Goal: Information Seeking & Learning: Learn about a topic

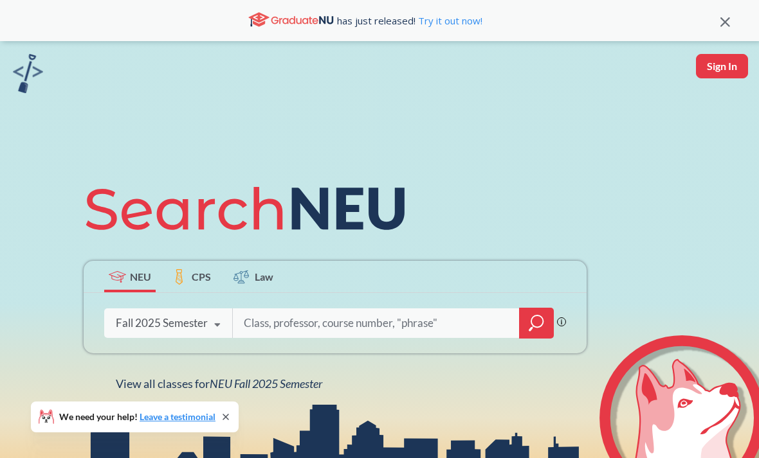
click at [278, 391] on span "NEU Fall 2025 Semester" at bounding box center [266, 384] width 113 height 14
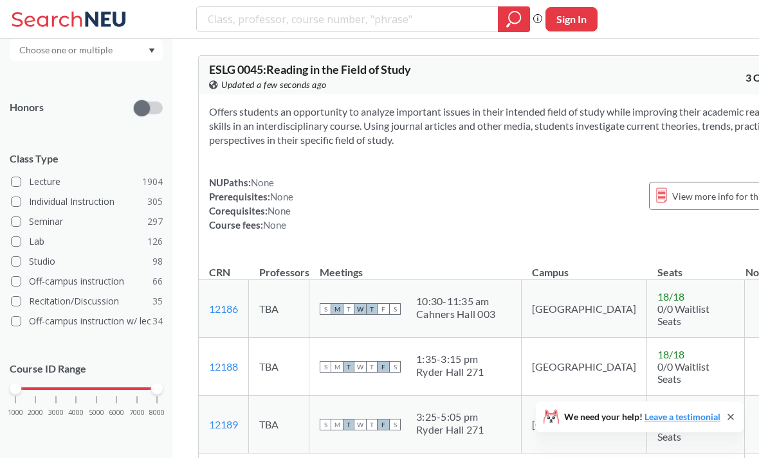
click at [100, 389] on div "1000 2000 3000 4000 5000 6000 7000 8000" at bounding box center [85, 388] width 141 height 9
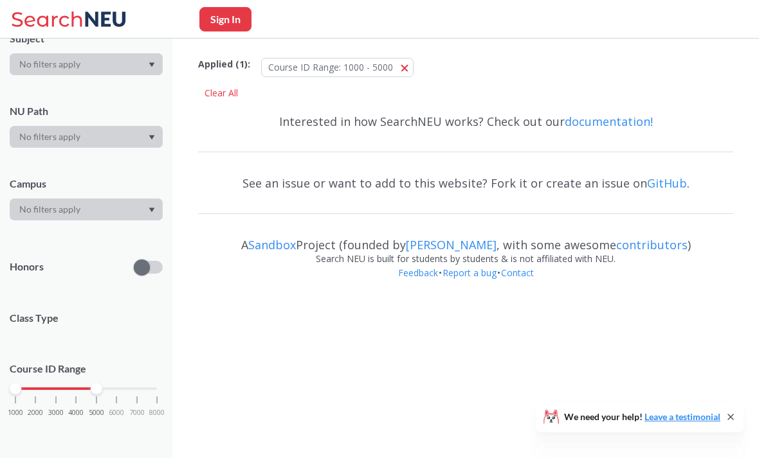
scroll to position [143, 0]
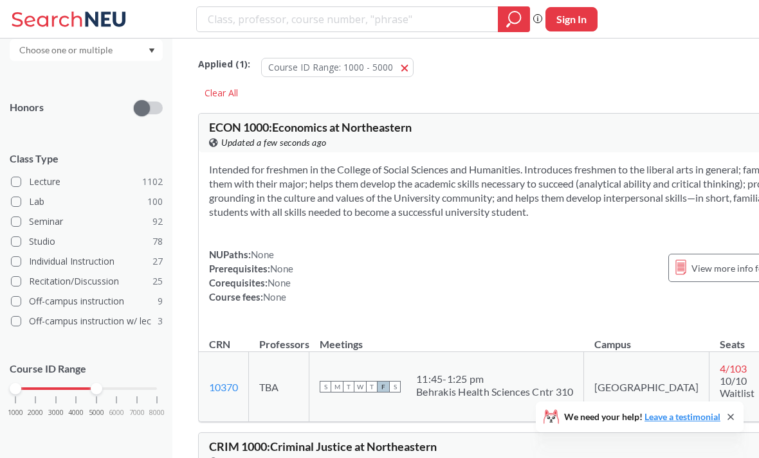
click at [150, 392] on div "1000 2000 3000 4000 5000 6000 7000 8000" at bounding box center [85, 388] width 141 height 9
click at [61, 395] on div "1000 2000 3000 4000 5000 6000 7000 8000" at bounding box center [86, 413] width 153 height 58
click at [57, 388] on div "1000 2000 3000 4000 5000 6000 7000 8000" at bounding box center [85, 388] width 141 height 9
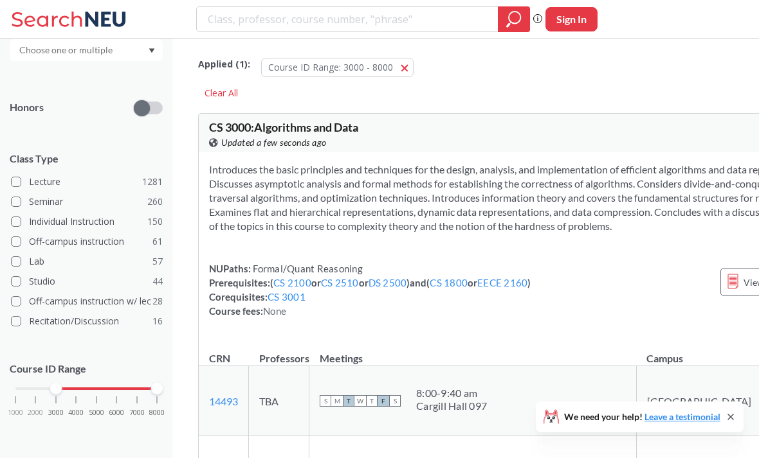
click at [98, 384] on div "1000 2000 3000 4000 5000 6000 7000 8000" at bounding box center [85, 388] width 141 height 9
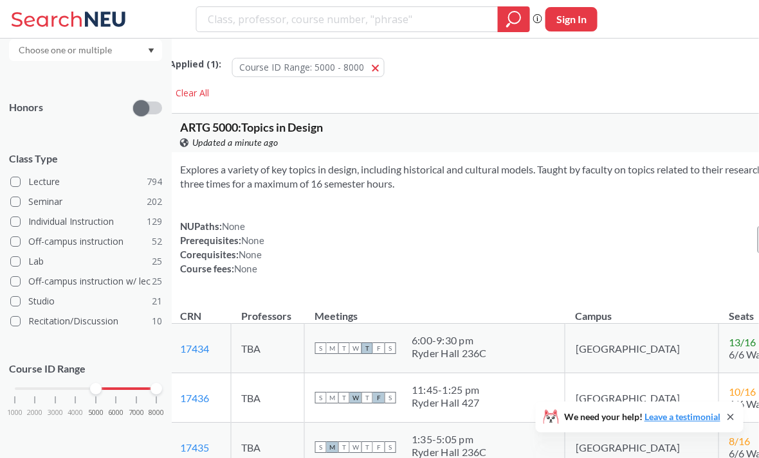
scroll to position [0, 44]
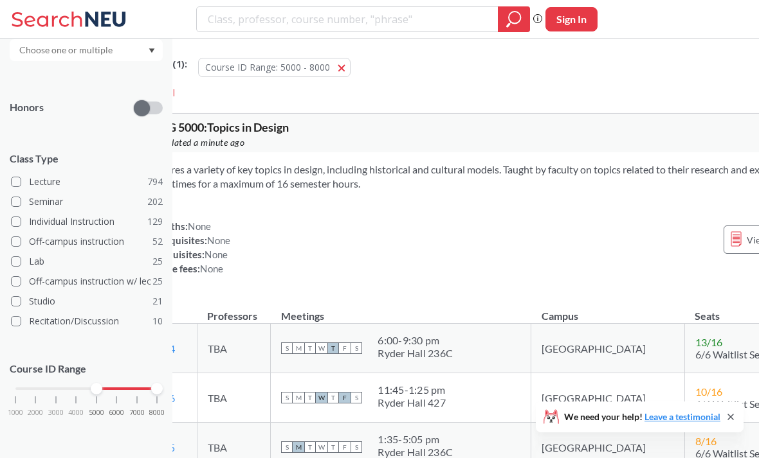
click at [18, 386] on div "1000 2000 3000 4000 5000 6000 7000 8000" at bounding box center [85, 388] width 141 height 9
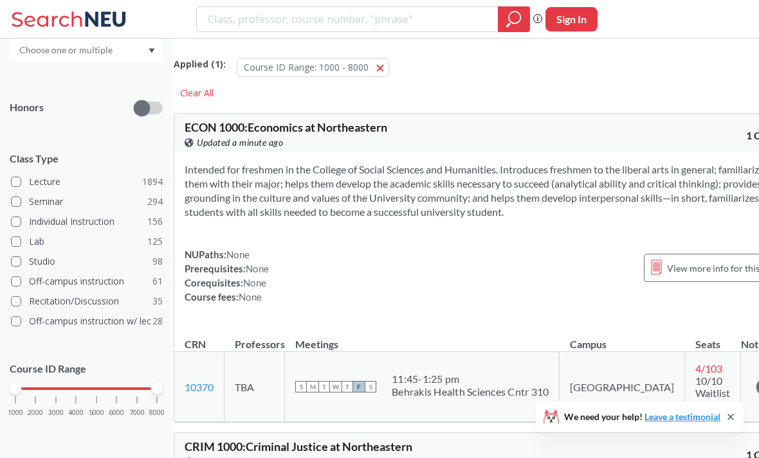
click at [3, 382] on div "NEU CPS LAW Semesters Fall 2025 Subject NU Path Campus Honors Class Type Lectur…" at bounding box center [86, 249] width 172 height 420
click at [3, 381] on div "NEU CPS LAW Semesters Fall 2025 Subject NU Path Campus Honors Class Type Lectur…" at bounding box center [86, 249] width 172 height 420
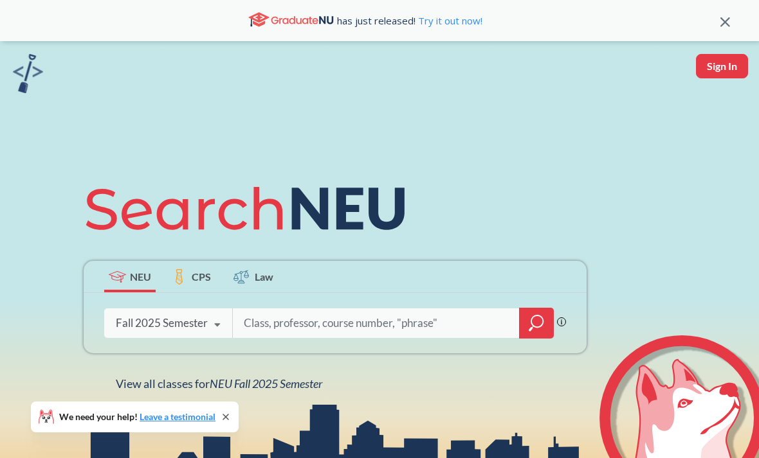
click at [284, 388] on span "NEU Fall 2025 Semester" at bounding box center [266, 384] width 113 height 14
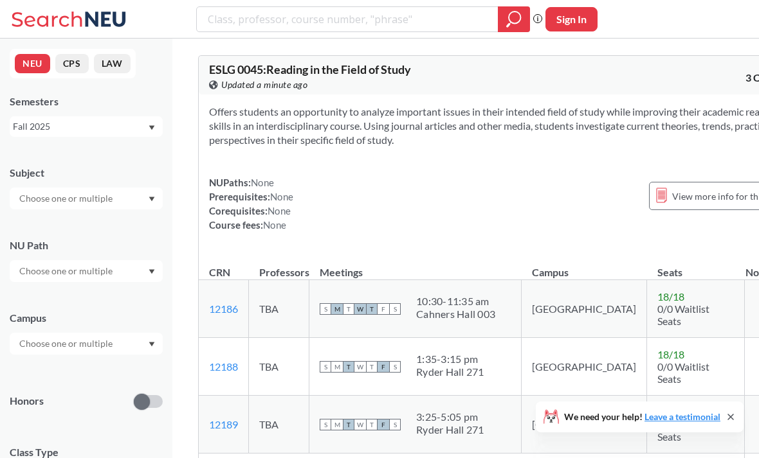
click at [392, 140] on section "Offers students an opportunity to analyze important issues in their intended fi…" at bounding box center [502, 126] width 586 height 42
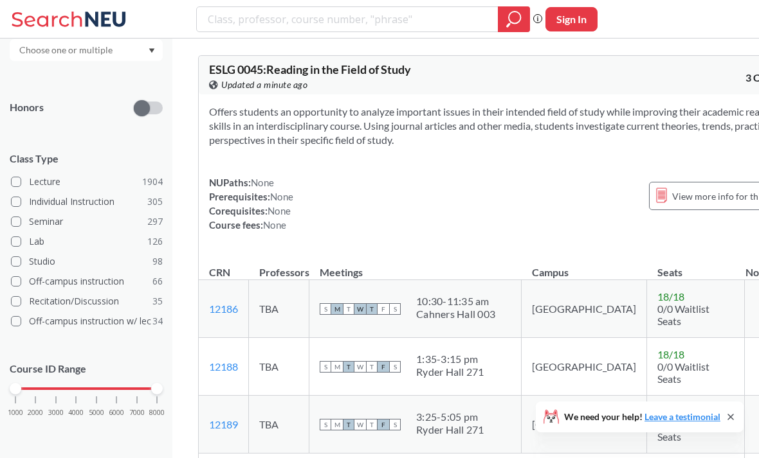
scroll to position [302, 0]
click at [57, 388] on div "1000 2000 3000 4000 5000 6000 7000 8000" at bounding box center [85, 388] width 141 height 9
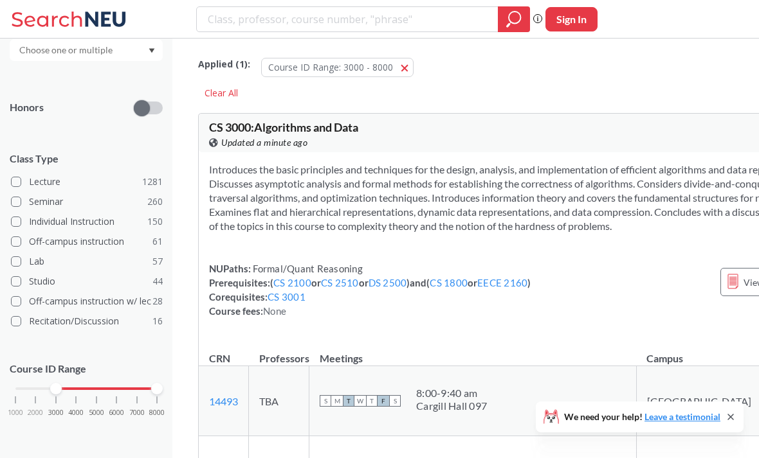
click at [100, 380] on div "Course ID Range 1000 2000 3000 4000 5000 6000 7000 8000" at bounding box center [86, 395] width 153 height 93
click at [100, 387] on div "1000 2000 3000 4000 5000 6000 7000 8000" at bounding box center [85, 388] width 141 height 9
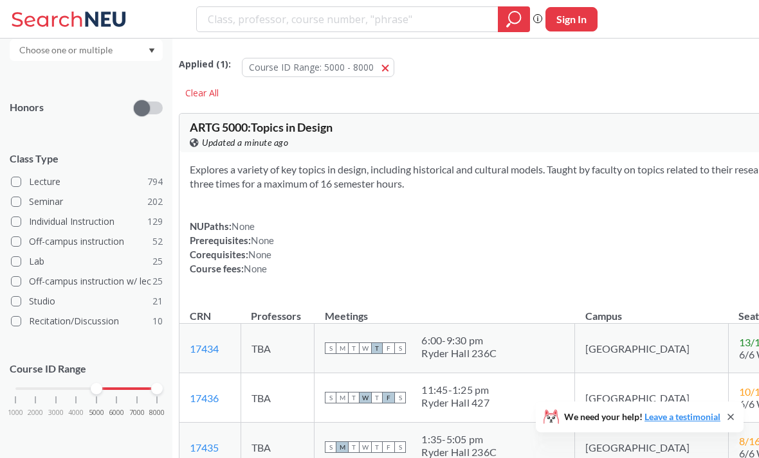
click at [170, 177] on div "NEU CPS LAW Semesters Fall 2025 Subject NU Path Campus Honors Class Type Lectur…" at bounding box center [86, 249] width 172 height 420
click at [155, 188] on span "794" at bounding box center [154, 182] width 15 height 14
click at [39, 185] on input "Lecture 794" at bounding box center [34, 180] width 10 height 10
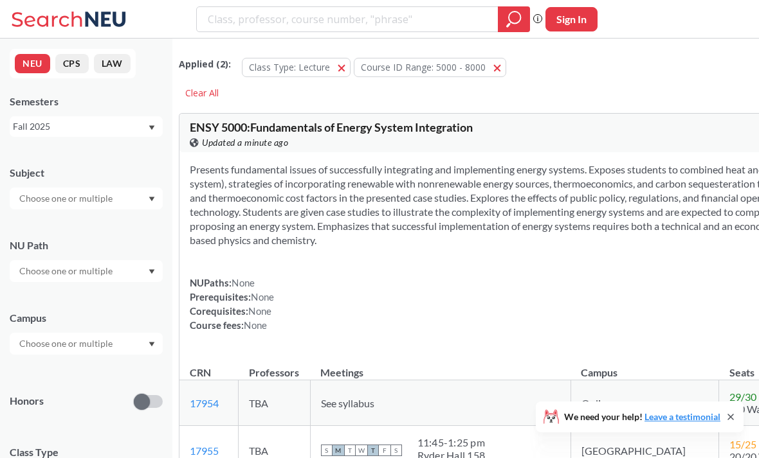
click at [156, 205] on div at bounding box center [86, 199] width 153 height 22
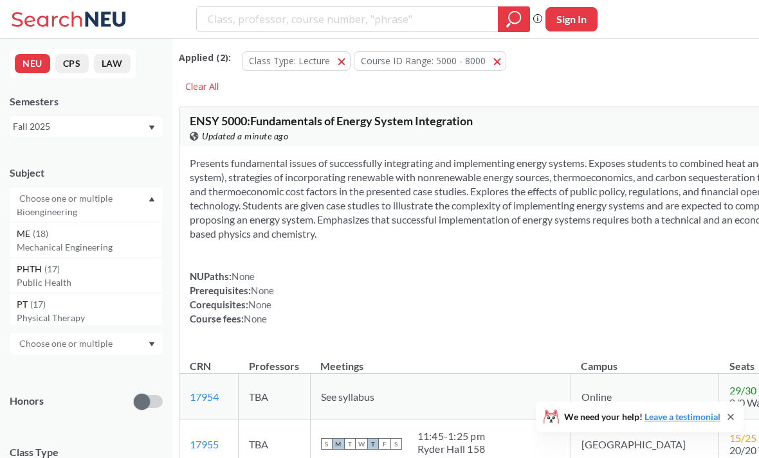
scroll to position [416, 0]
click at [224, 222] on section "Presents fundamental issues of successfully integrating and implementing energy…" at bounding box center [551, 198] width 723 height 85
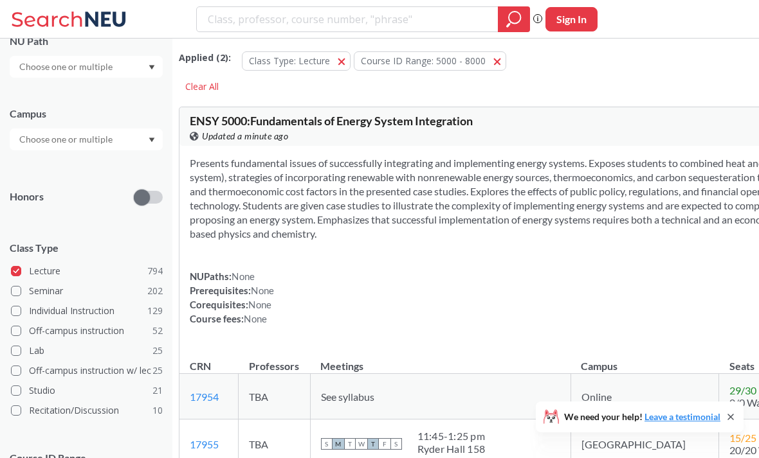
scroll to position [204, 0]
click at [150, 151] on div at bounding box center [86, 140] width 153 height 22
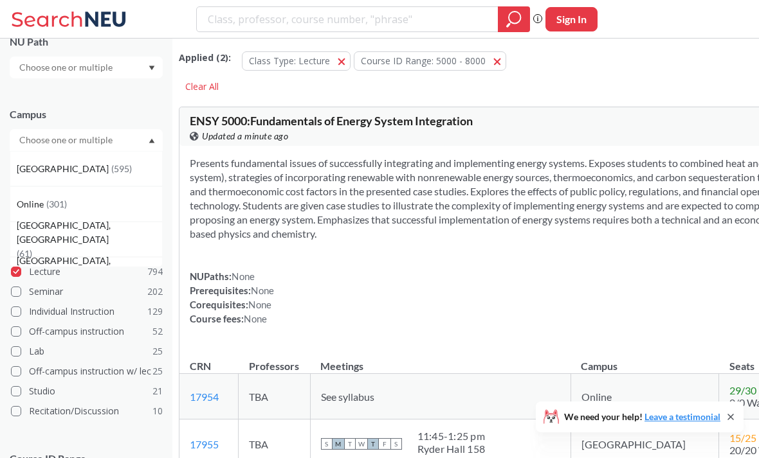
click at [141, 167] on div "[GEOGRAPHIC_DATA] ( 595 )" at bounding box center [86, 168] width 153 height 35
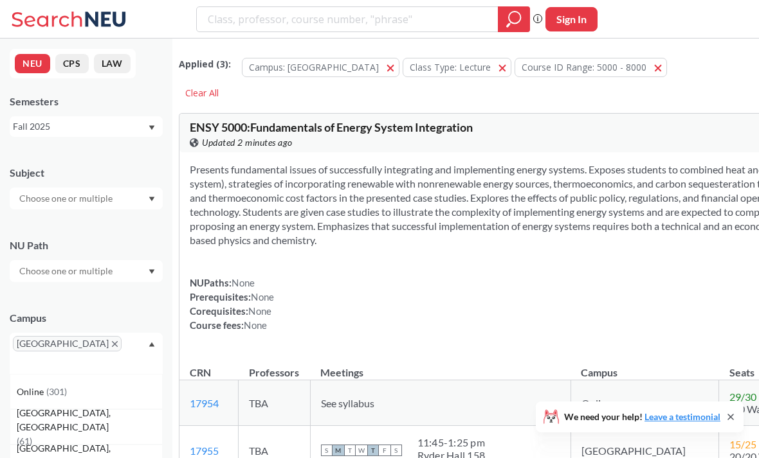
click at [149, 196] on div at bounding box center [86, 199] width 153 height 22
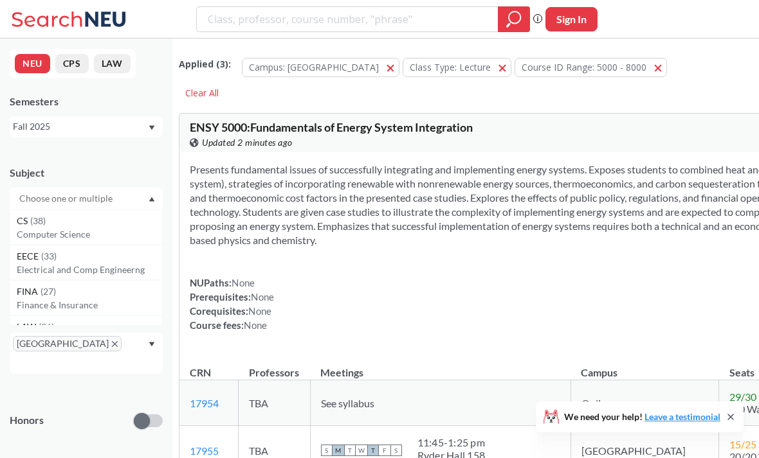
click at [152, 194] on div at bounding box center [86, 199] width 153 height 22
click at [154, 267] on div at bounding box center [86, 271] width 153 height 22
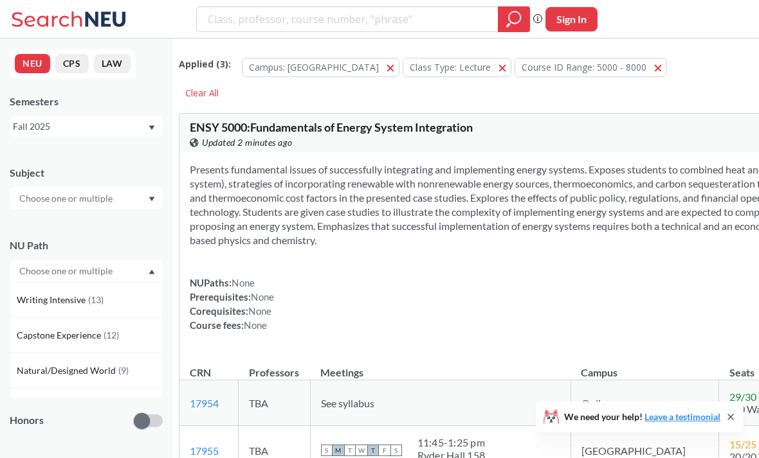
click at [156, 245] on div "NU Path" at bounding box center [86, 246] width 153 height 14
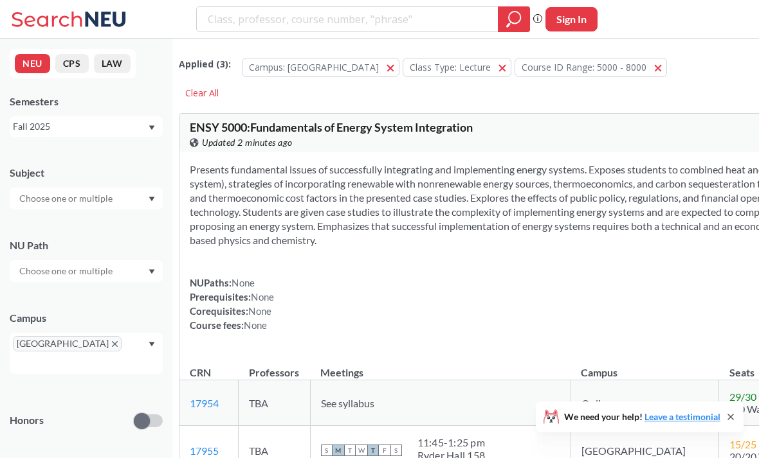
click at [156, 203] on div at bounding box center [86, 199] width 153 height 22
click at [149, 232] on p "Computer Science" at bounding box center [89, 234] width 145 height 13
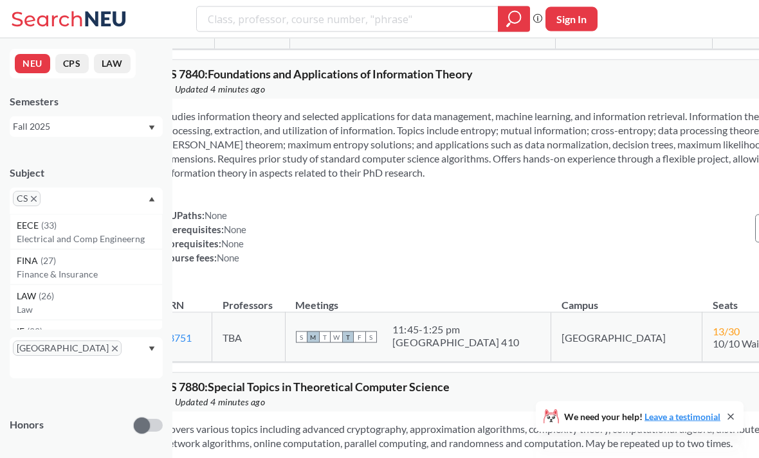
click at [154, 172] on div "Subject" at bounding box center [86, 173] width 153 height 14
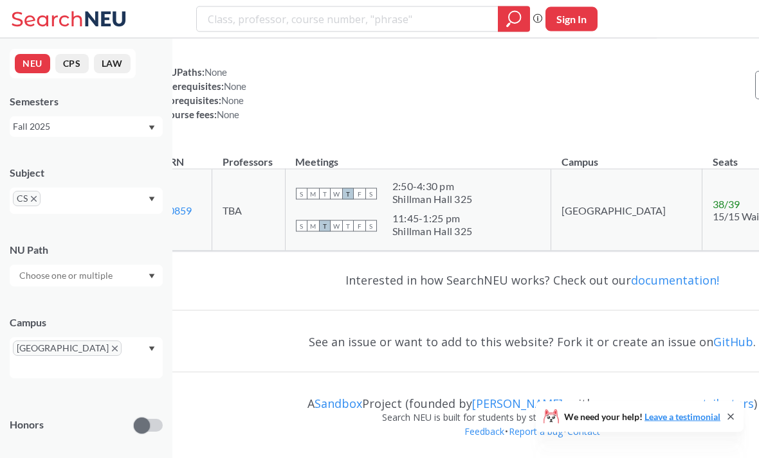
scroll to position [15179, 20]
click at [31, 203] on span "CS" at bounding box center [27, 198] width 28 height 15
click at [36, 200] on icon "X to remove pill" at bounding box center [34, 199] width 6 height 6
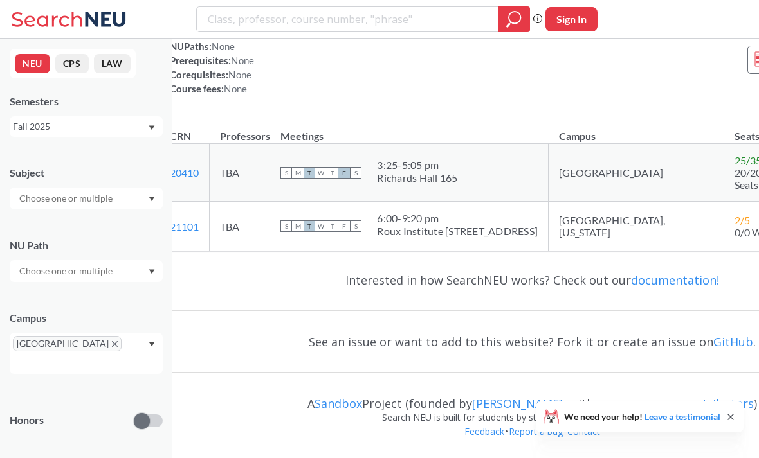
click at [154, 209] on div at bounding box center [86, 199] width 153 height 22
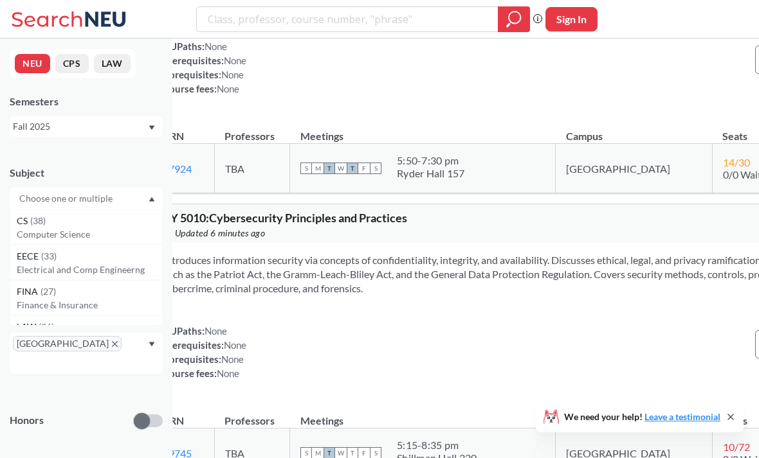
click at [149, 270] on p "Electrical and Comp Engineerng" at bounding box center [89, 270] width 145 height 13
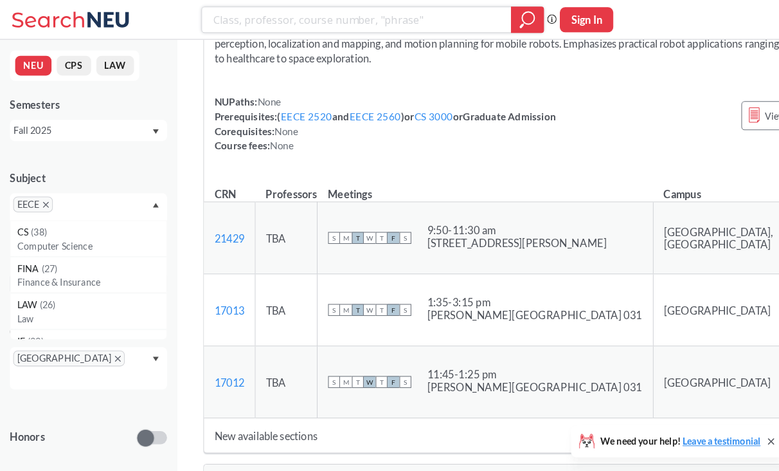
scroll to position [1196, 0]
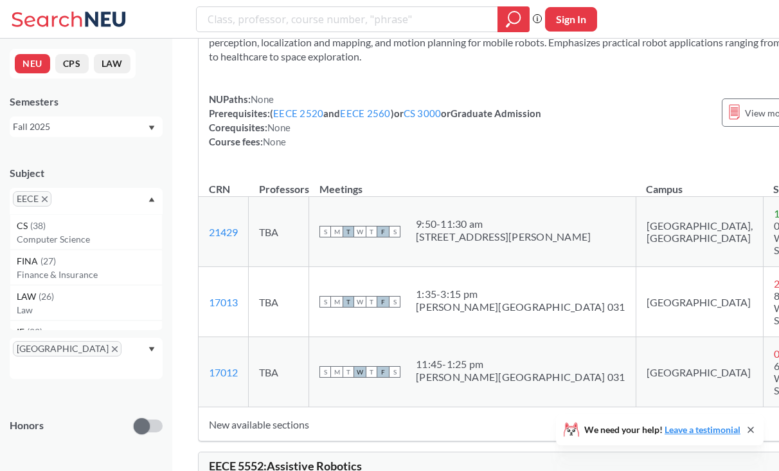
click at [753, 130] on div "EECE 5550 : Mobile Robotics View this course on Banner. Updated 7 minutes ago 4…" at bounding box center [539, 206] width 682 height 469
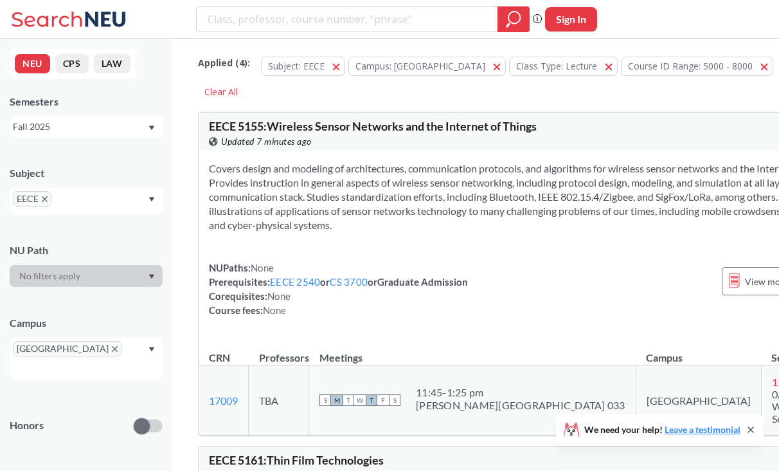
scroll to position [1, 0]
click at [45, 200] on icon "X to remove pill" at bounding box center [45, 199] width 6 height 6
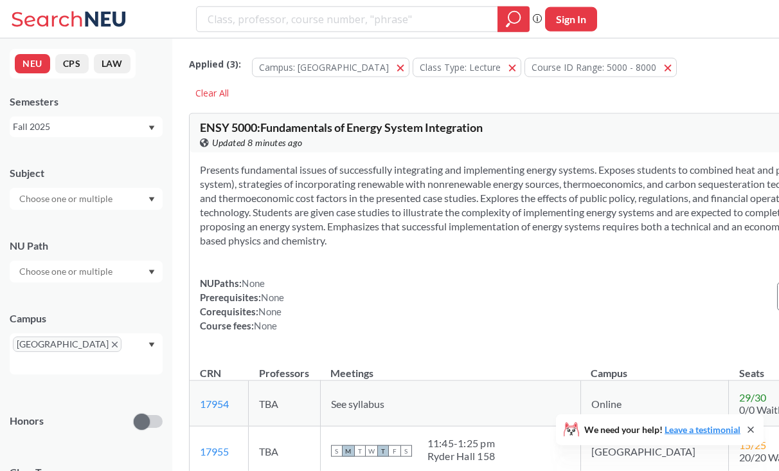
click at [147, 199] on div at bounding box center [86, 199] width 153 height 22
click at [137, 247] on p "Mathematics" at bounding box center [89, 244] width 145 height 13
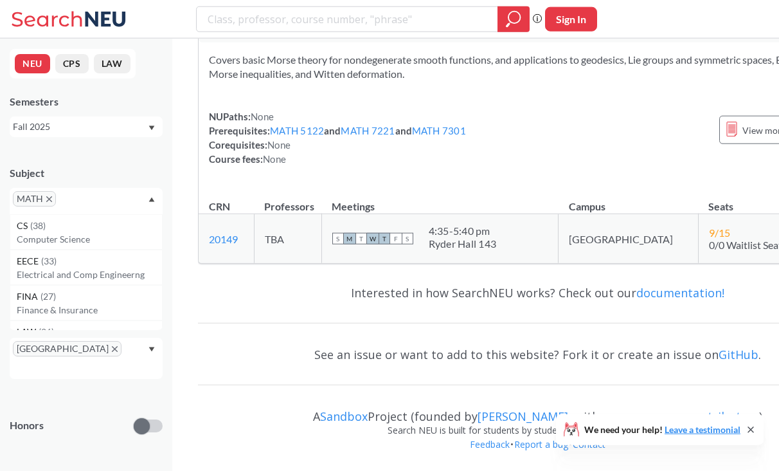
scroll to position [6428, 0]
click at [158, 189] on div "MATH" at bounding box center [86, 201] width 153 height 26
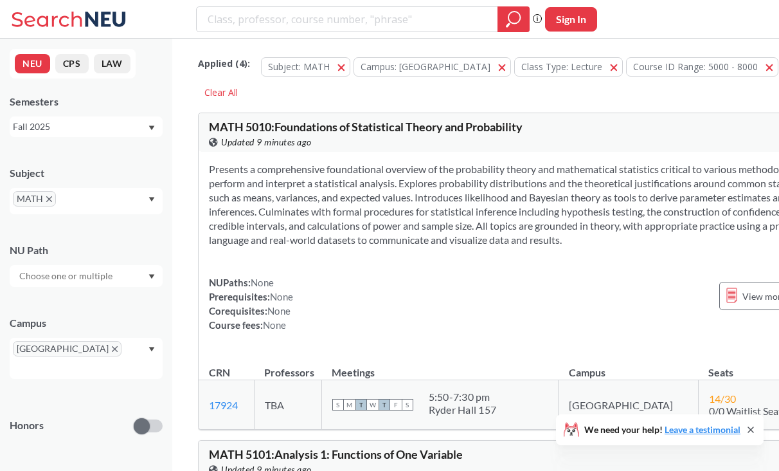
scroll to position [0, 0]
click at [51, 197] on icon "X to remove pill" at bounding box center [49, 199] width 6 height 6
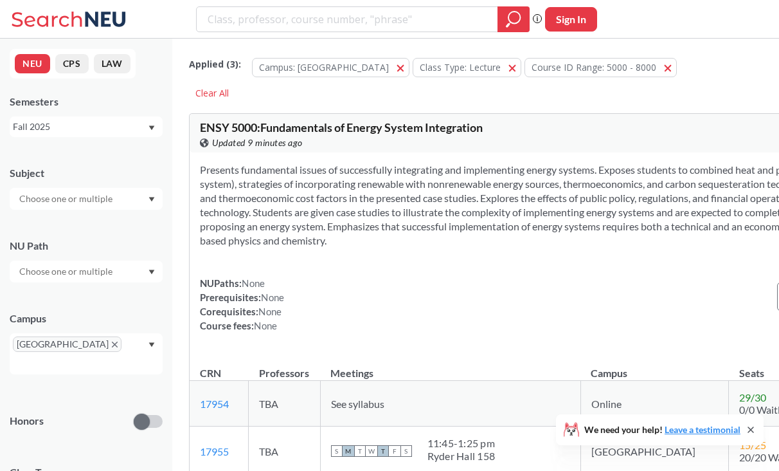
click at [112, 347] on icon "X to remove pill" at bounding box center [115, 344] width 6 height 6
